Goal: Information Seeking & Learning: Learn about a topic

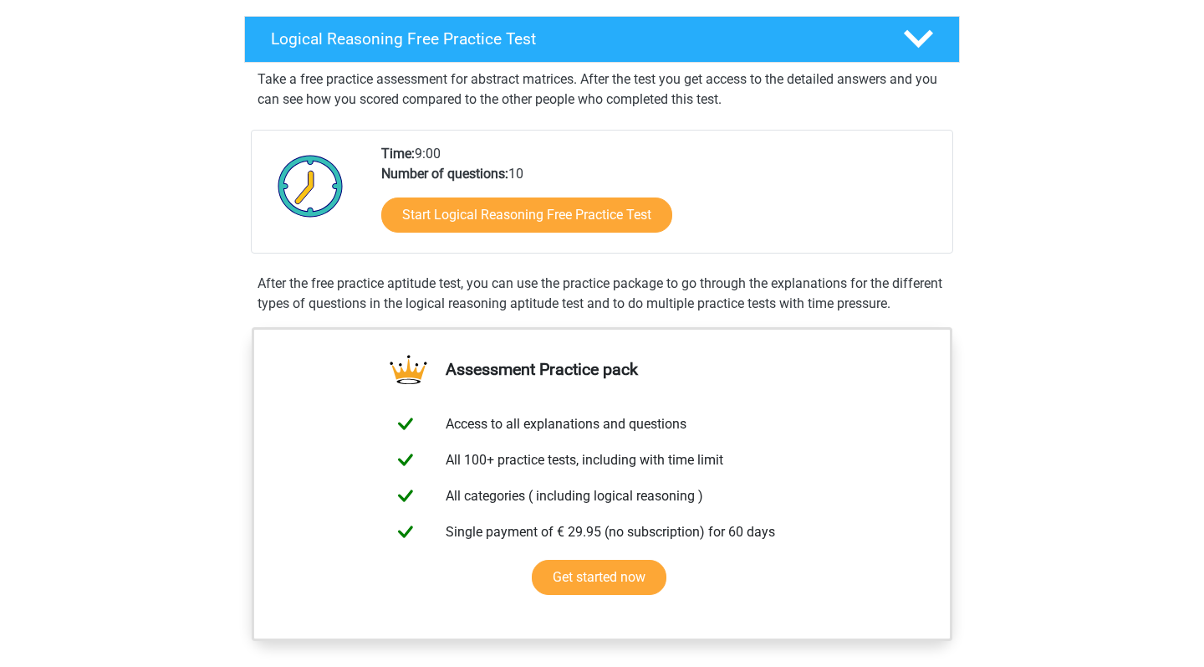
scroll to position [309, 0]
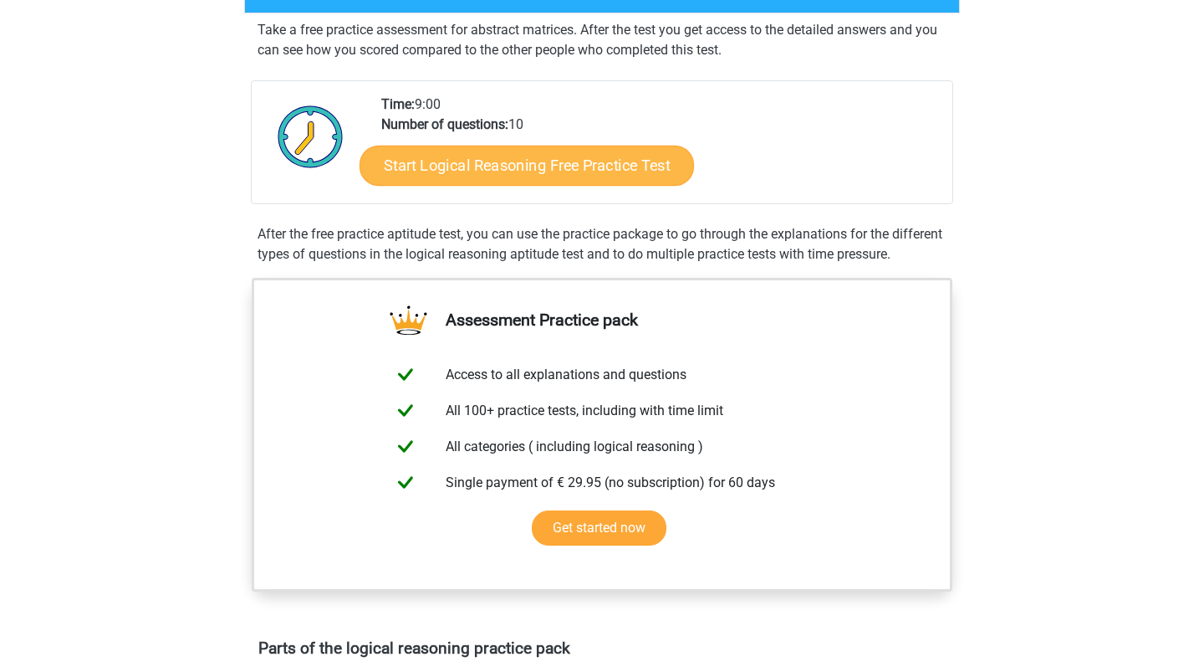
click at [606, 176] on link "Start Logical Reasoning Free Practice Test" at bounding box center [527, 165] width 335 height 40
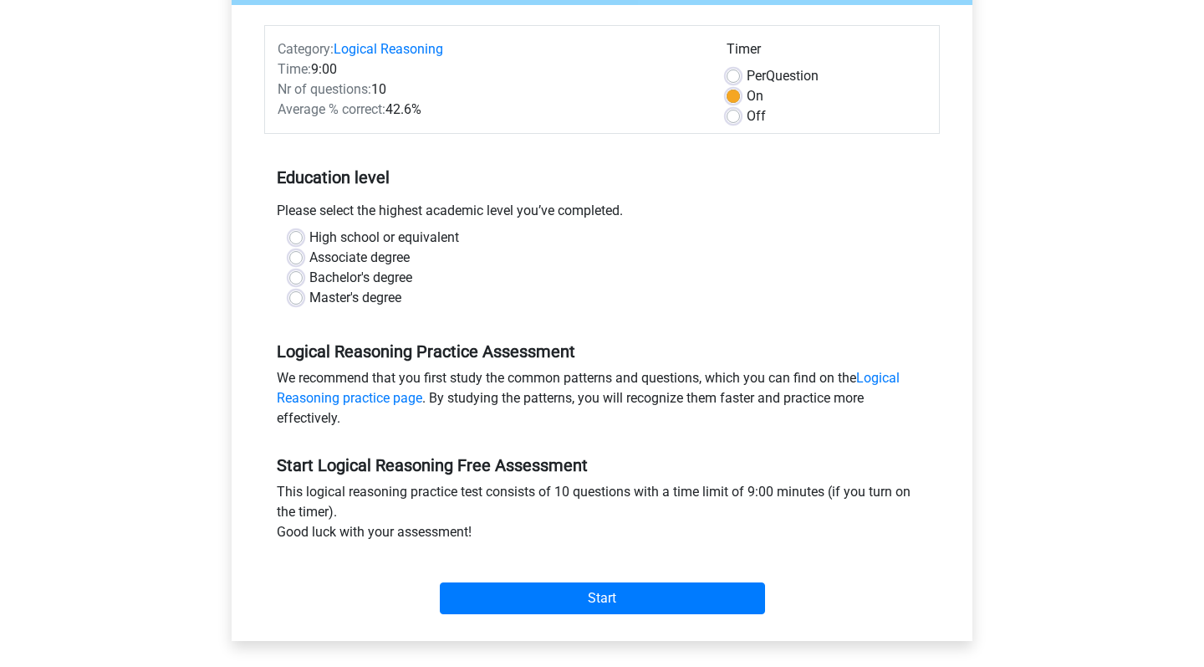
scroll to position [203, 0]
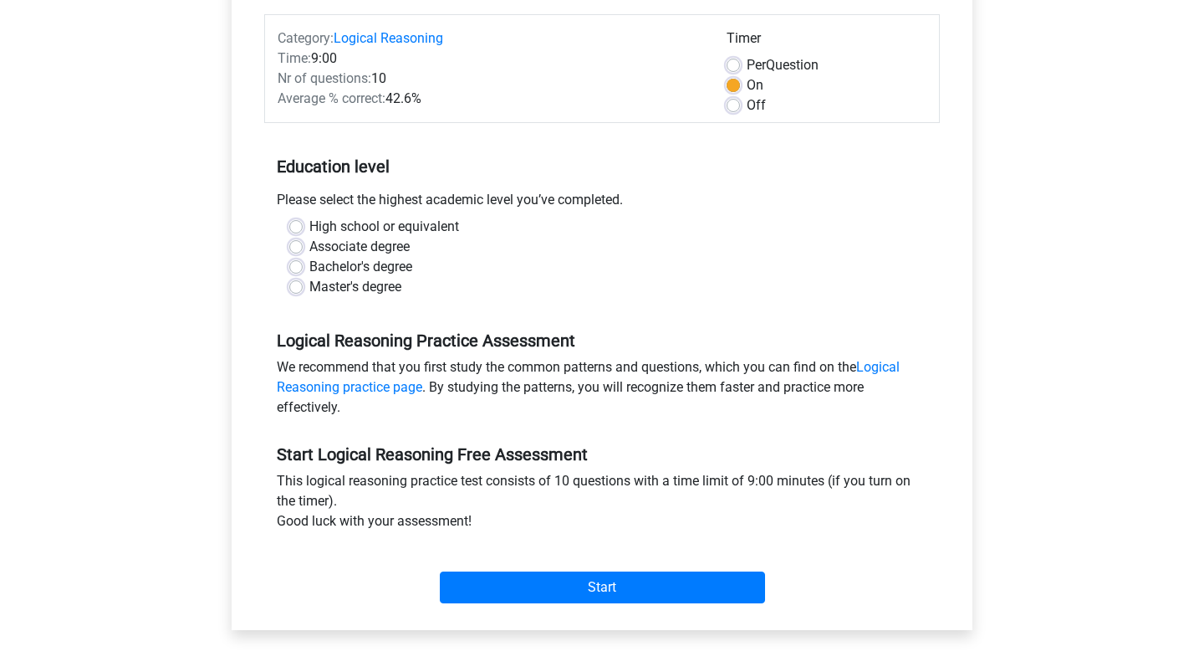
click at [410, 224] on label "High school or equivalent" at bounding box center [384, 227] width 150 height 20
click at [303, 224] on input "High school or equivalent" at bounding box center [295, 225] width 13 height 17
radio input "true"
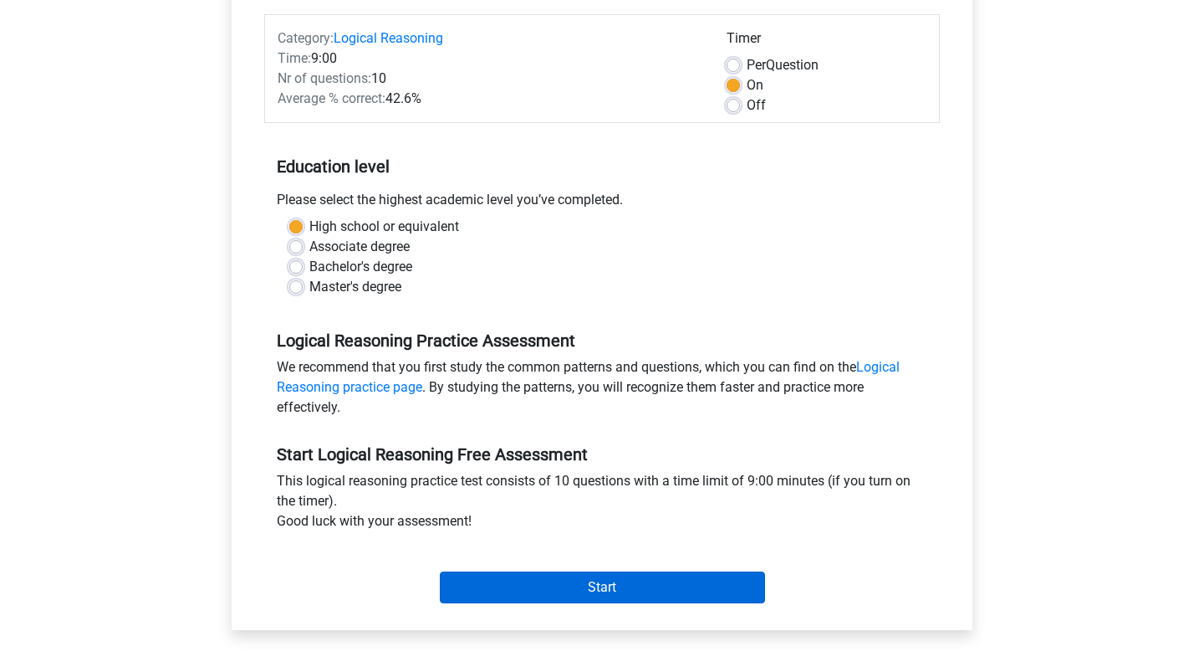
click at [603, 577] on input "Start" at bounding box center [602, 587] width 325 height 32
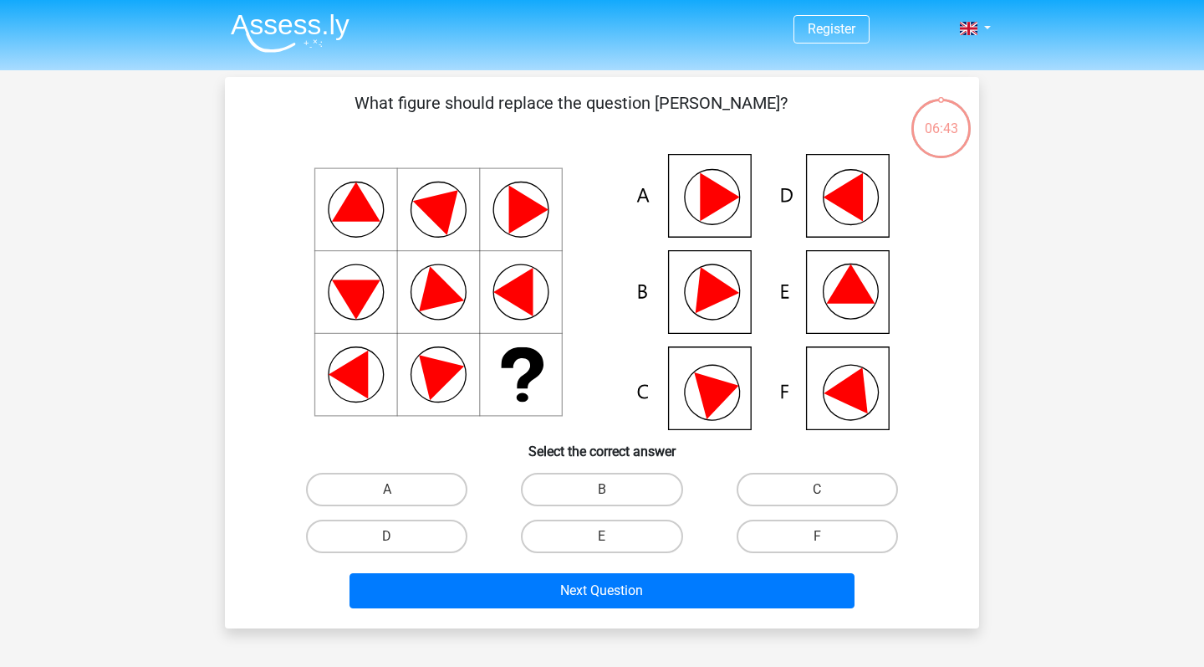
click at [732, 211] on icon at bounding box center [602, 292] width 674 height 276
click at [435, 488] on label "A" at bounding box center [386, 489] width 161 height 33
click at [398, 489] on input "A" at bounding box center [392, 494] width 11 height 11
radio input "true"
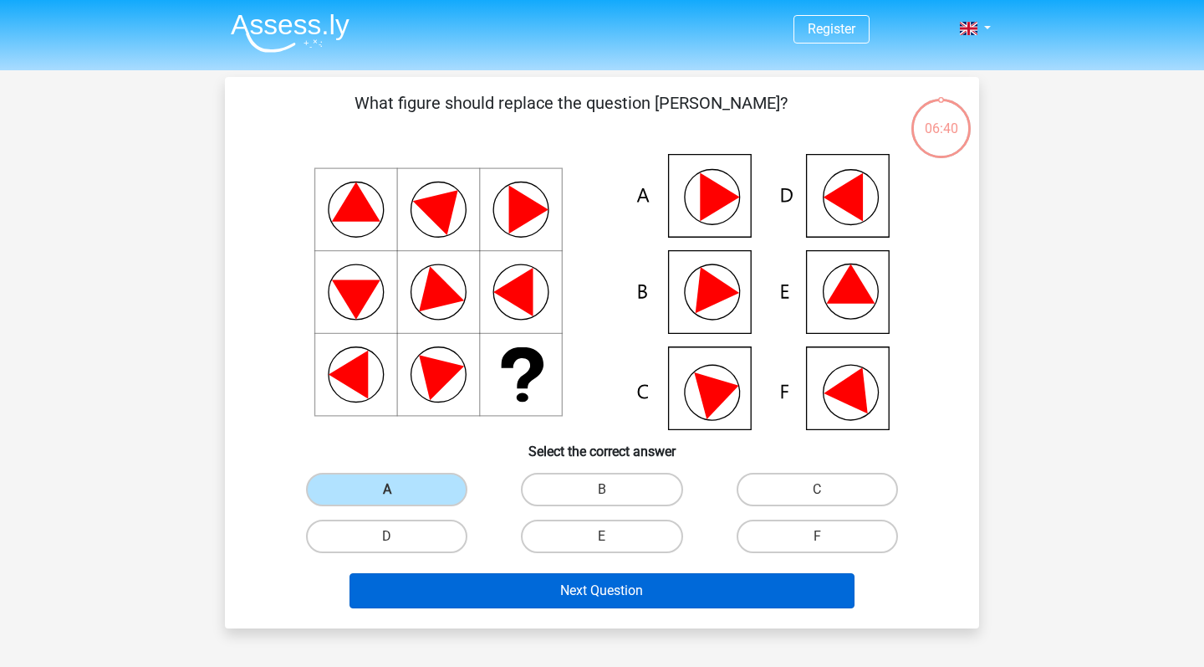
click at [481, 593] on button "Next Question" at bounding box center [603, 590] width 506 height 35
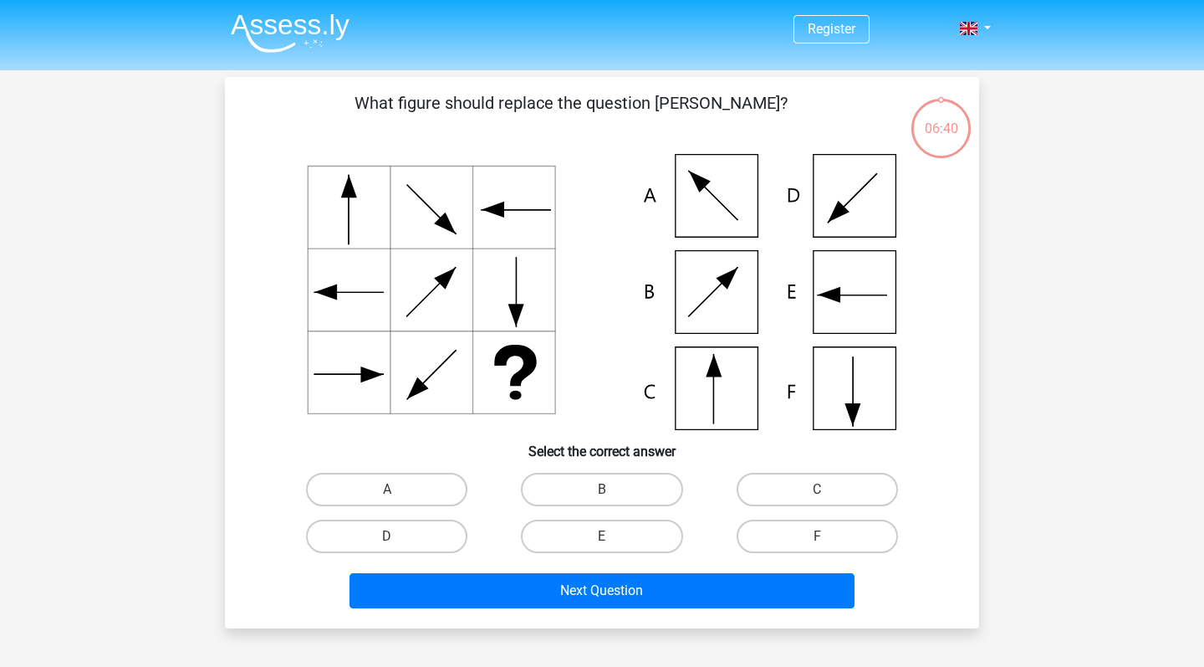
scroll to position [77, 0]
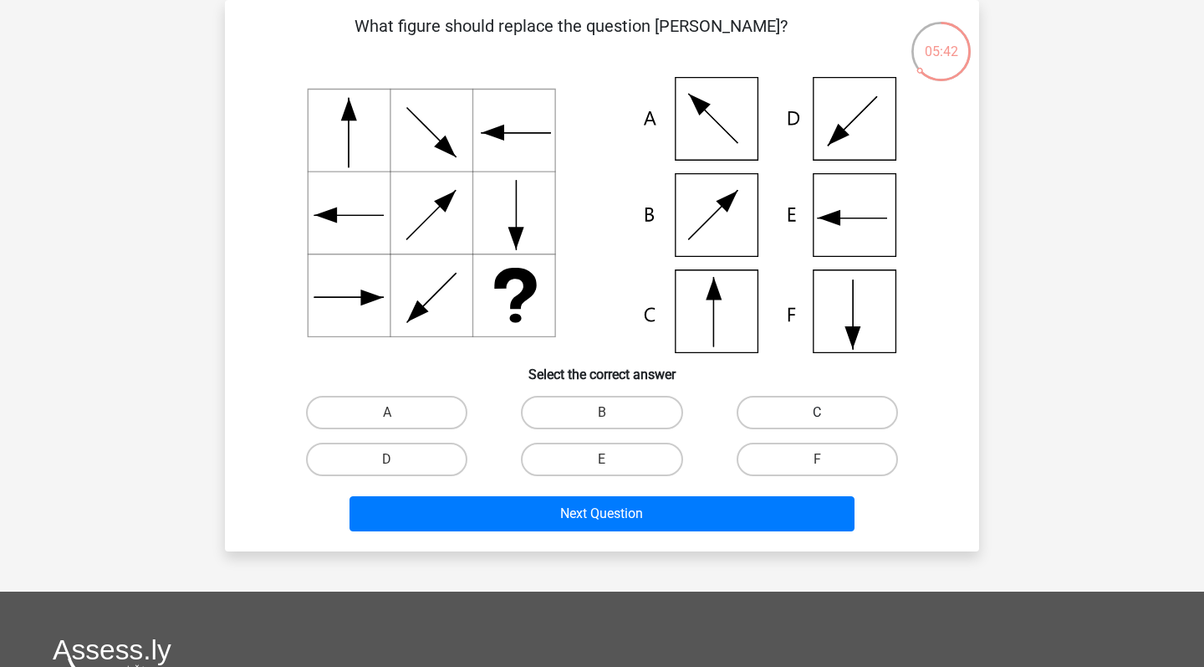
click at [771, 420] on label "C" at bounding box center [817, 412] width 161 height 33
click at [817, 420] on input "C" at bounding box center [822, 417] width 11 height 11
radio input "true"
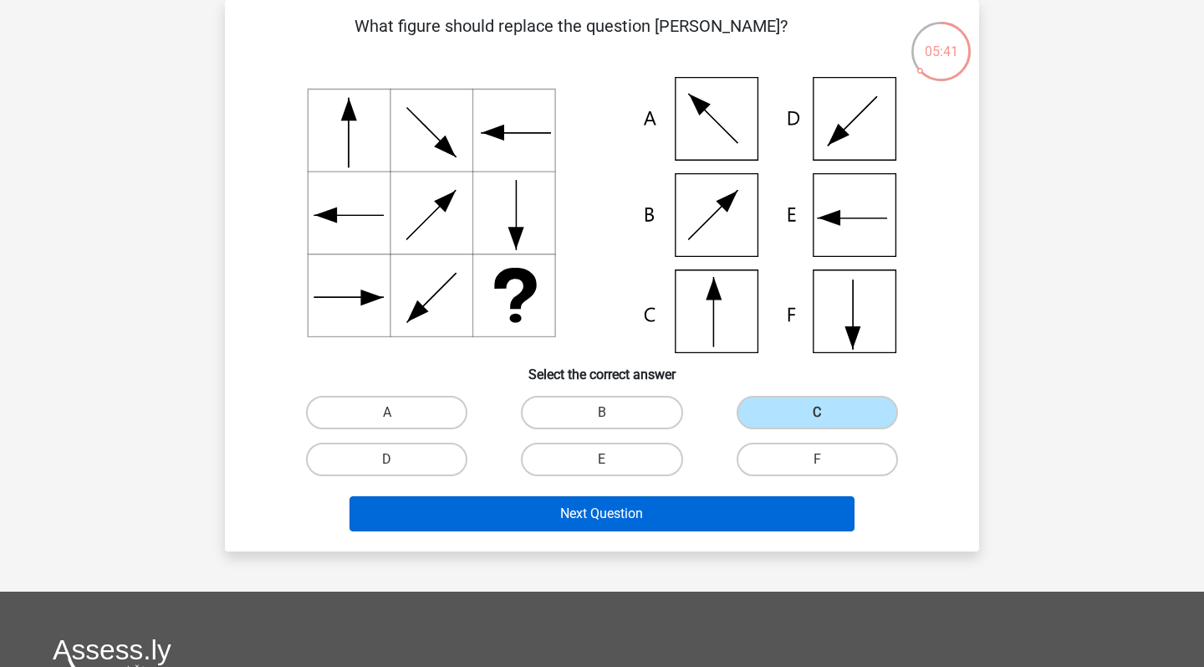
click at [687, 506] on button "Next Question" at bounding box center [603, 513] width 506 height 35
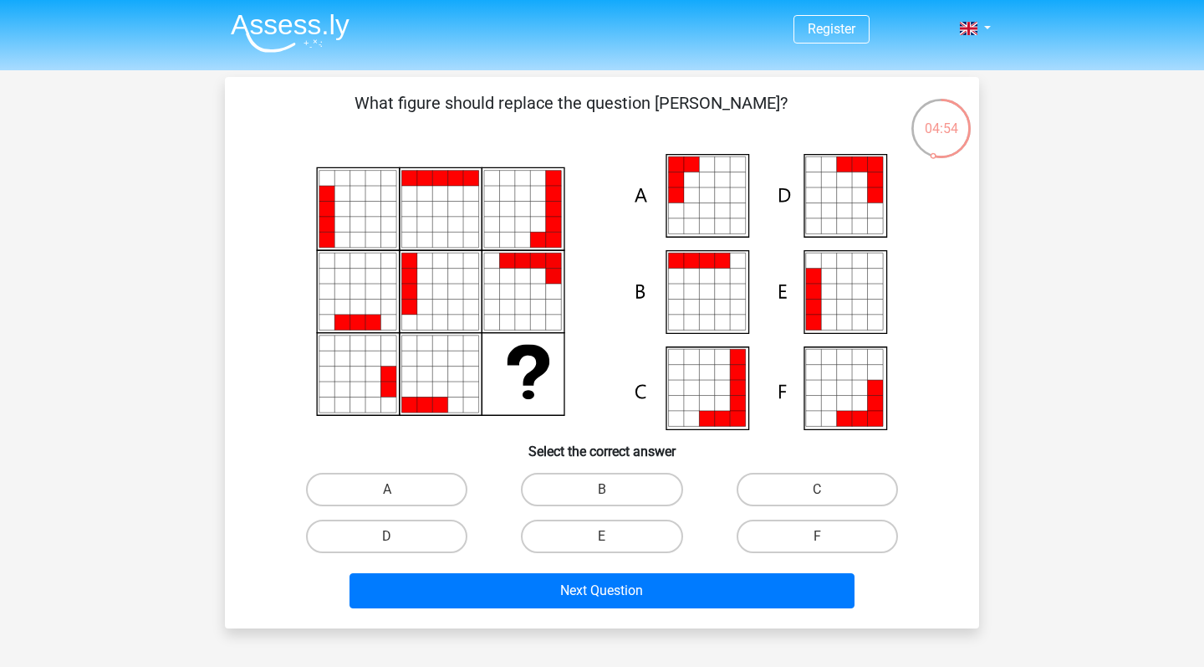
scroll to position [4, 0]
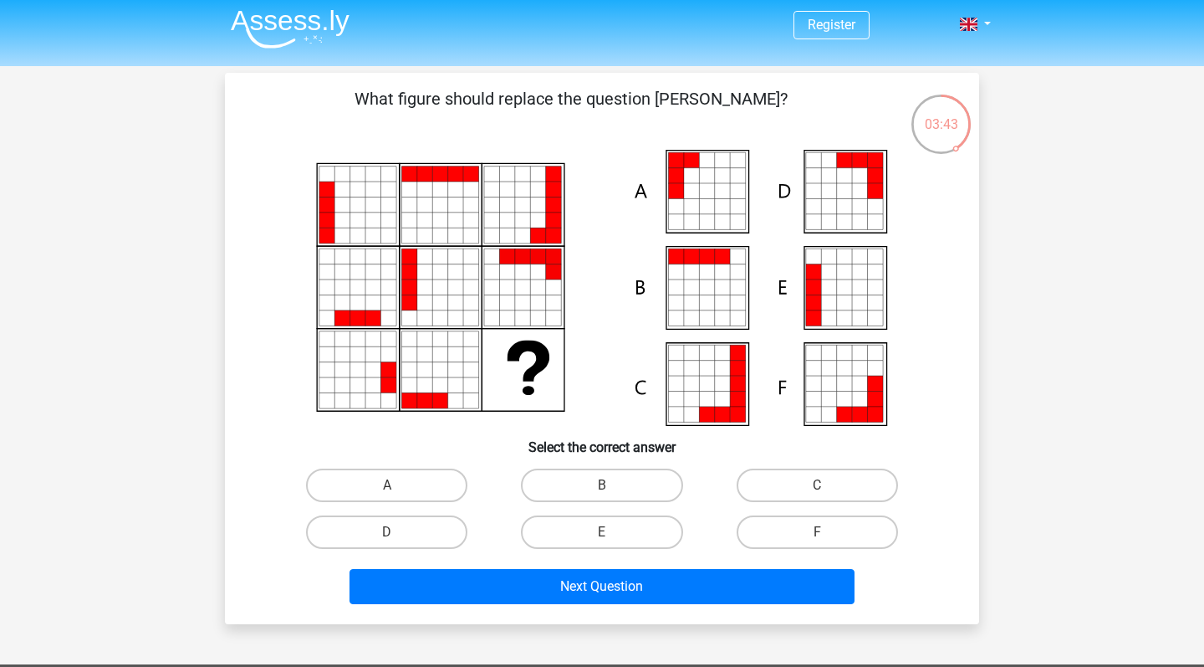
click at [719, 197] on icon at bounding box center [722, 190] width 15 height 15
click at [431, 483] on label "A" at bounding box center [386, 484] width 161 height 33
click at [398, 485] on input "A" at bounding box center [392, 490] width 11 height 11
radio input "true"
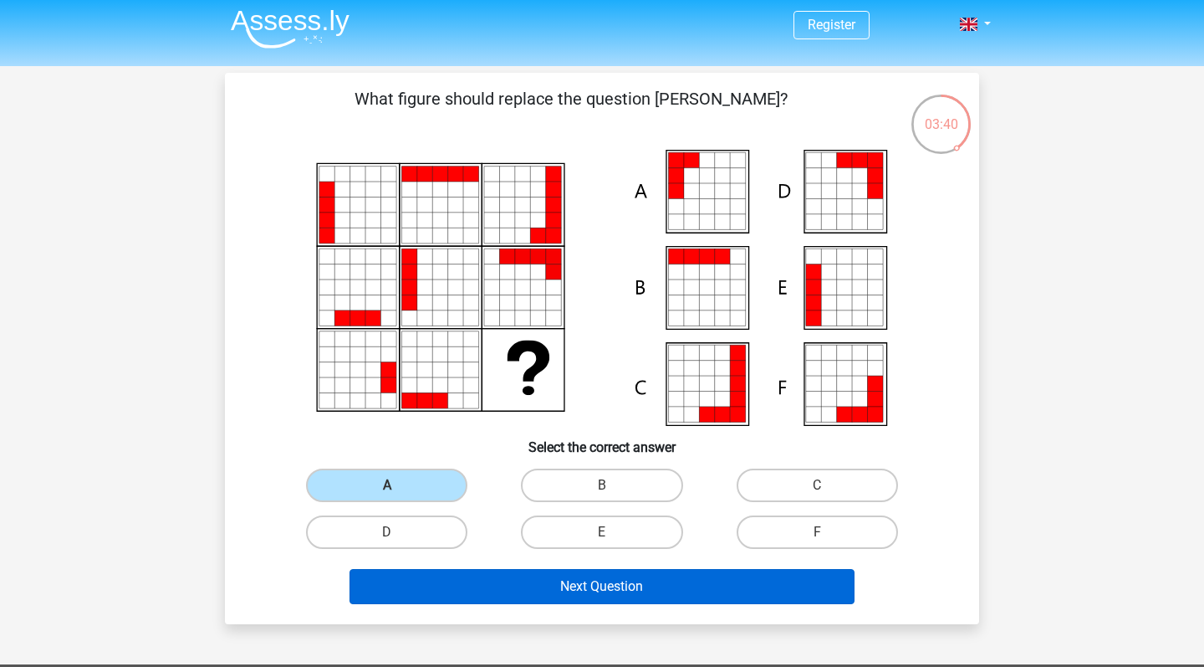
click at [539, 586] on button "Next Question" at bounding box center [603, 586] width 506 height 35
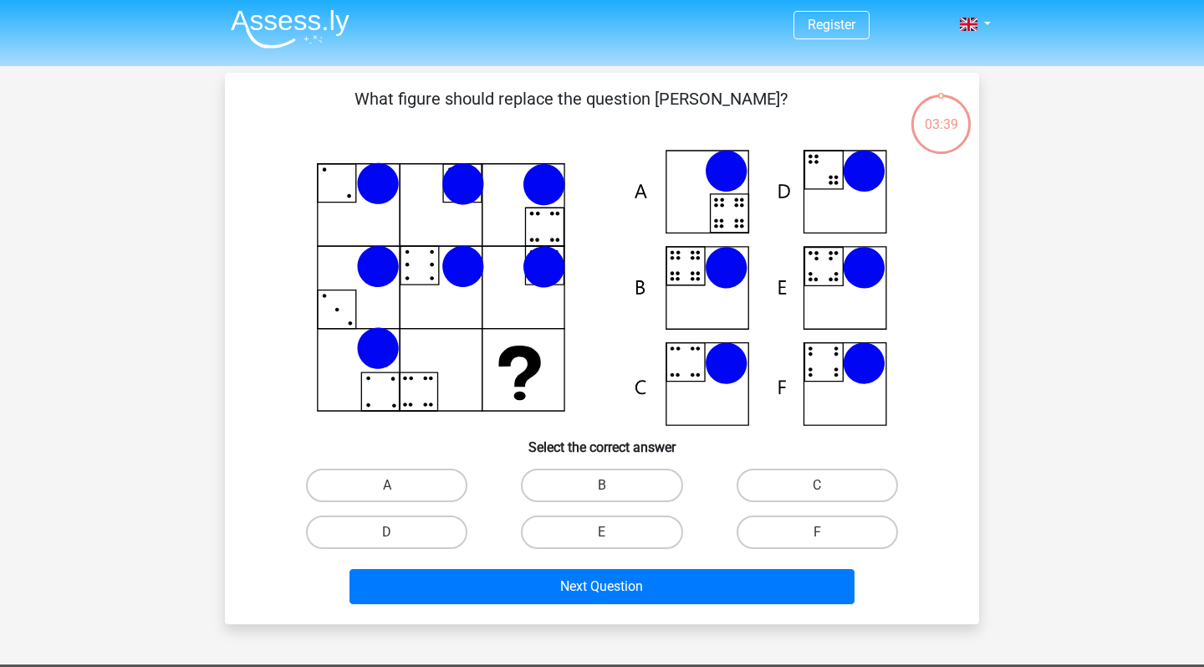
scroll to position [77, 0]
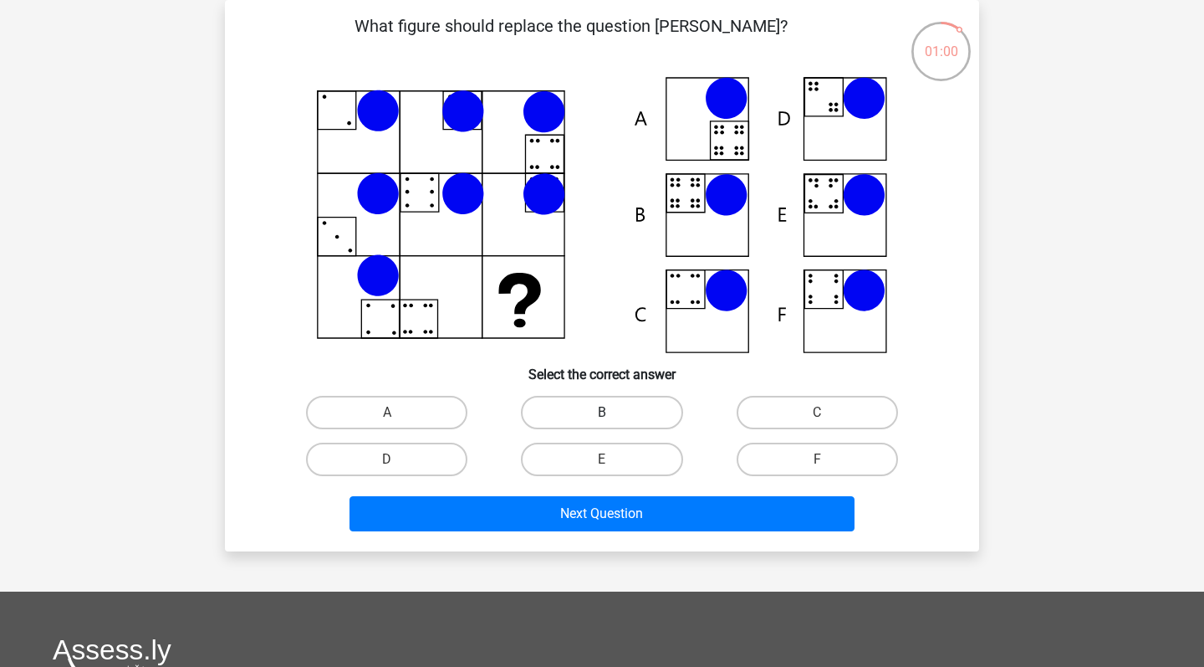
click at [602, 409] on label "B" at bounding box center [601, 412] width 161 height 33
click at [602, 412] on input "B" at bounding box center [607, 417] width 11 height 11
radio input "true"
click at [614, 401] on label "B" at bounding box center [601, 412] width 161 height 33
click at [613, 412] on input "B" at bounding box center [607, 417] width 11 height 11
